Goal: Navigation & Orientation: Understand site structure

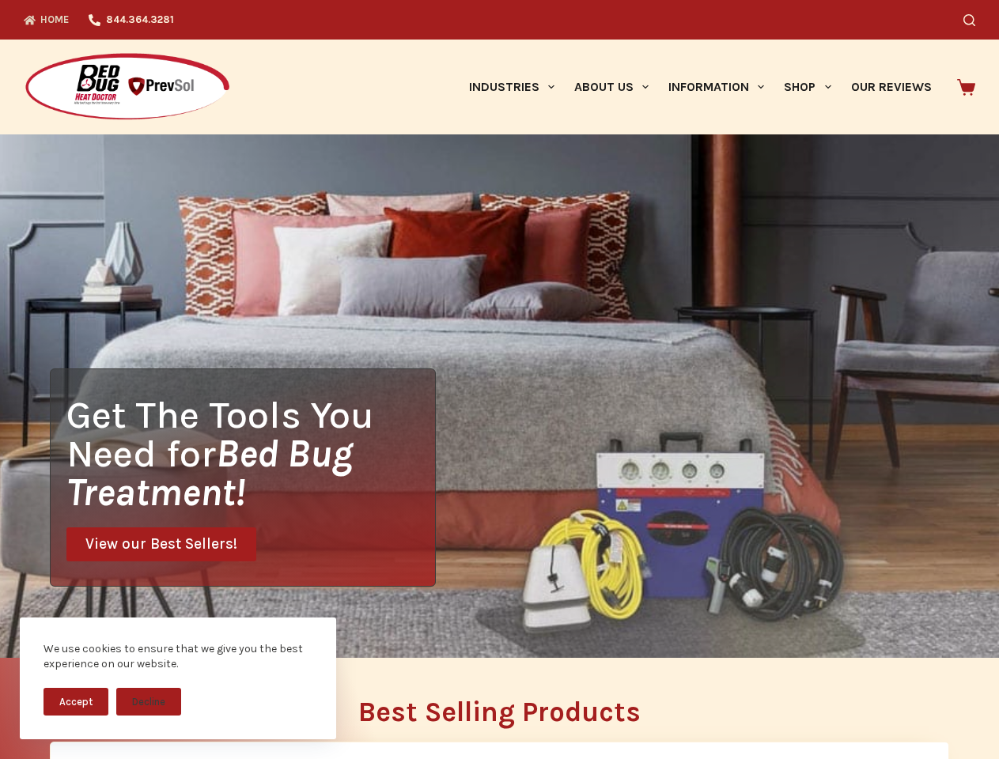
click at [499, 380] on div "Get The Tools You Need for Bed Bug Treatment! View our Best Sellers!" at bounding box center [499, 396] width 999 height 524
click at [76, 702] on button "Accept" at bounding box center [76, 702] width 65 height 28
click at [149, 702] on button "Decline" at bounding box center [148, 702] width 65 height 28
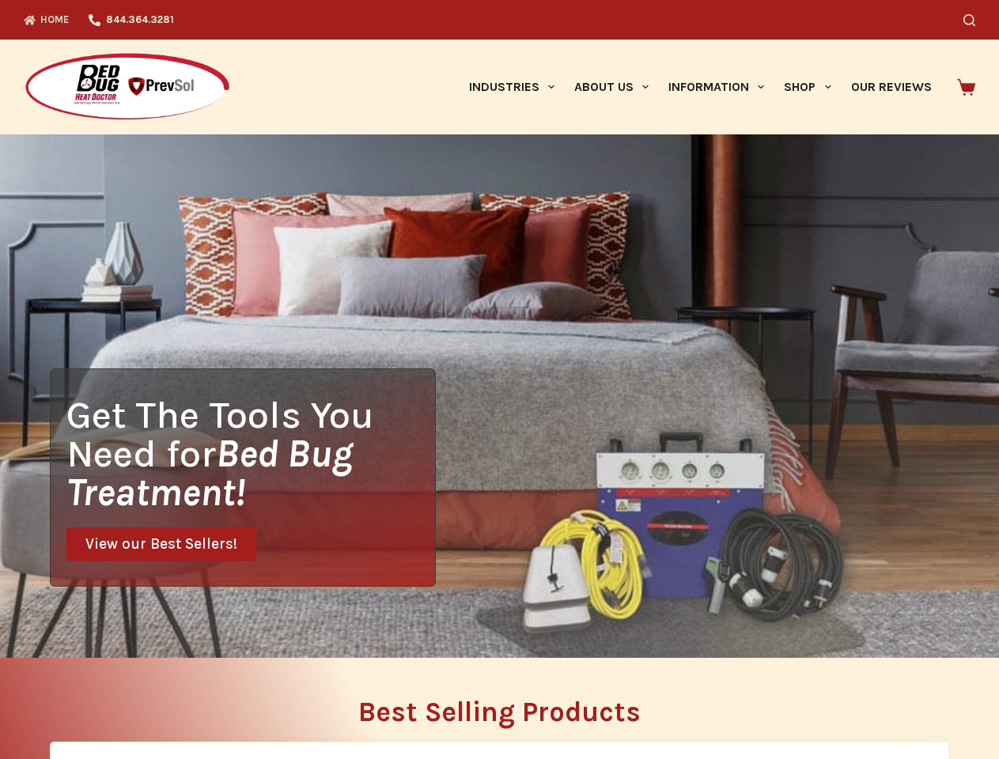
click at [975, 20] on icon "Search" at bounding box center [970, 20] width 12 height 12
click at [517, 87] on link "Industries" at bounding box center [511, 87] width 105 height 95
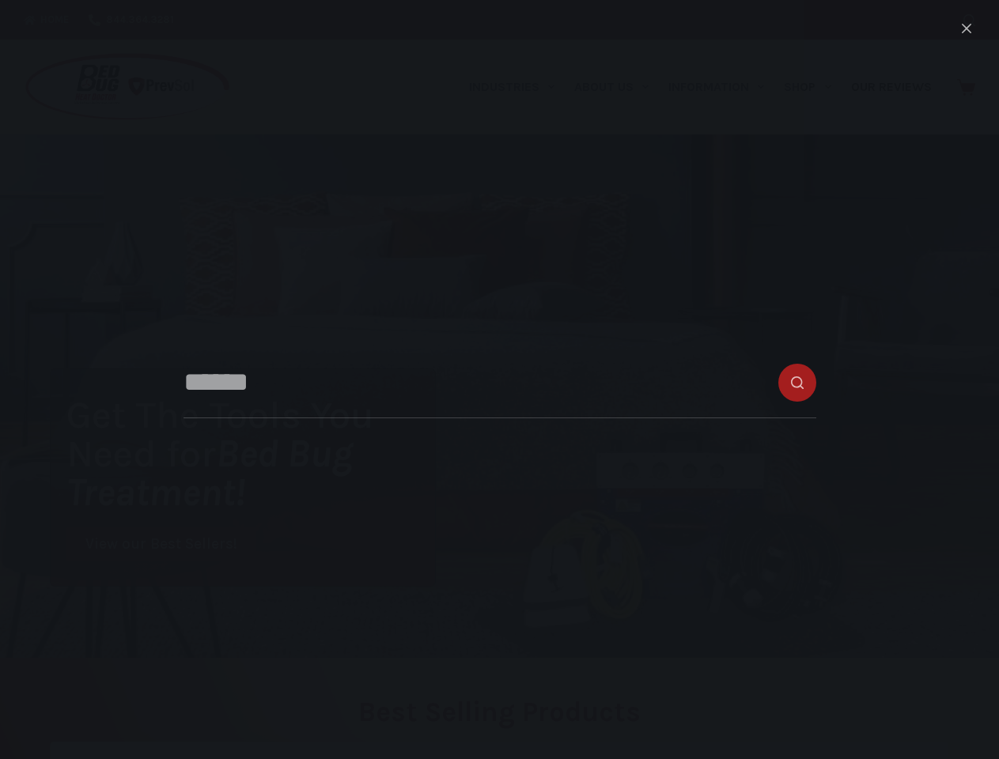
click at [618, 87] on link "About Us" at bounding box center [611, 87] width 94 height 95
